Goal: Task Accomplishment & Management: Complete application form

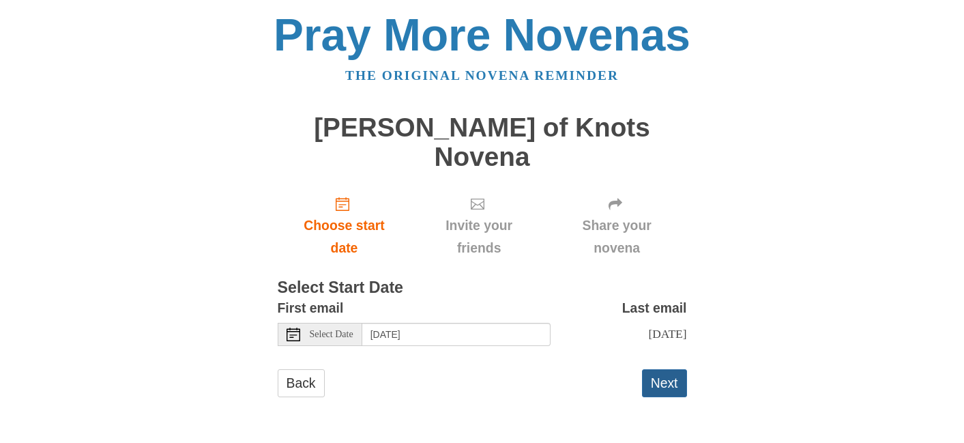
click at [660, 369] on button "Next" at bounding box center [664, 383] width 45 height 28
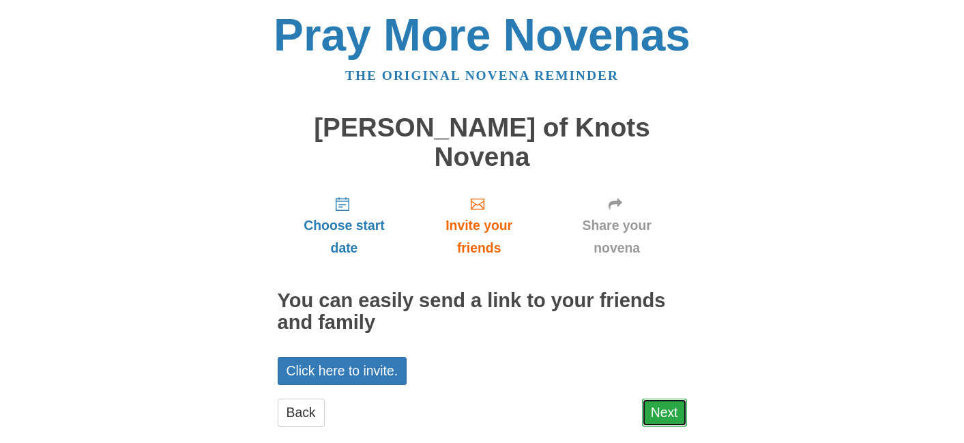
click at [660, 398] on link "Next" at bounding box center [664, 412] width 45 height 28
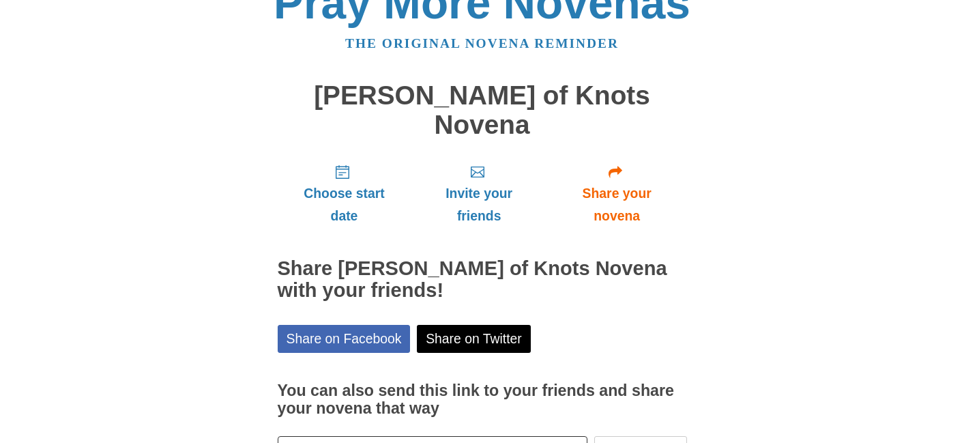
scroll to position [105, 0]
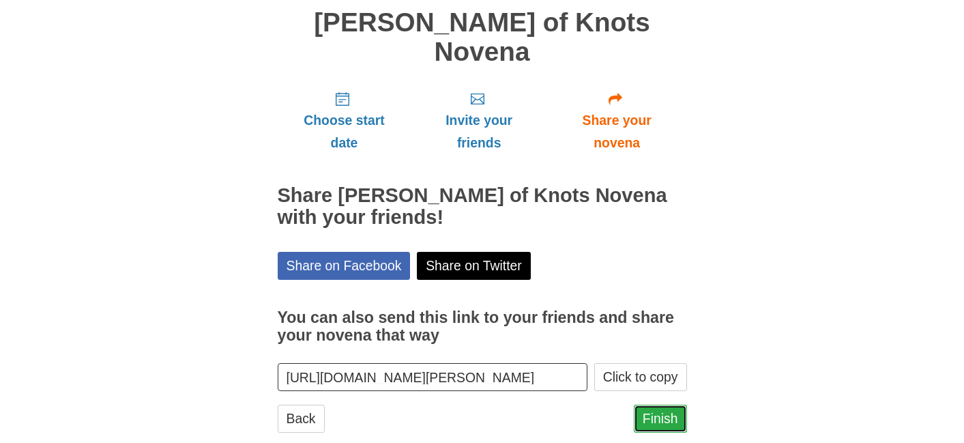
click at [664, 405] on link "Finish" at bounding box center [660, 419] width 53 height 28
